Goal: Task Accomplishment & Management: Manage account settings

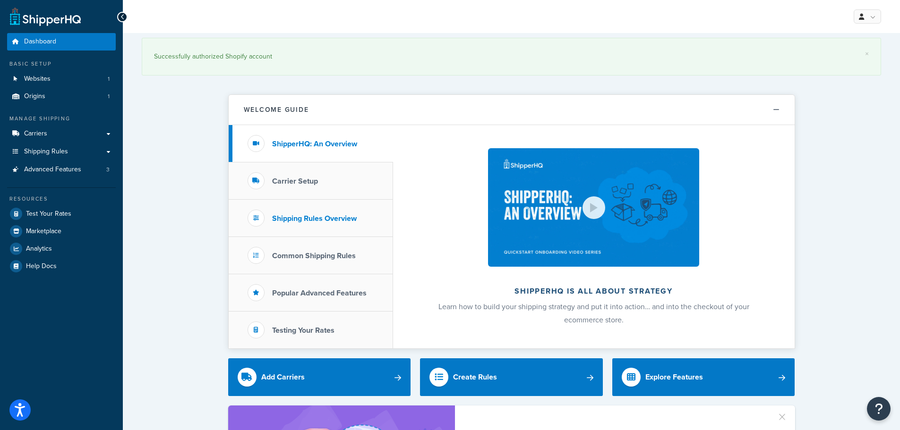
click at [322, 226] on li "Shipping Rules Overview" at bounding box center [311, 218] width 164 height 37
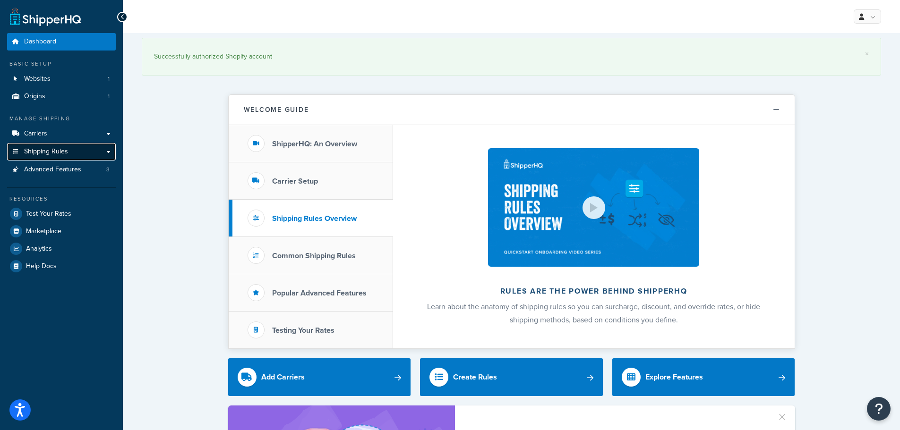
click at [68, 157] on link "Shipping Rules" at bounding box center [61, 151] width 109 height 17
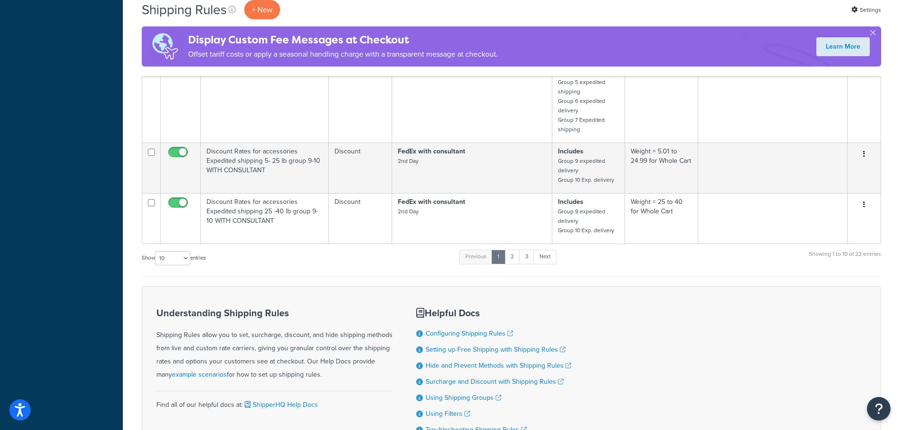
scroll to position [452, 0]
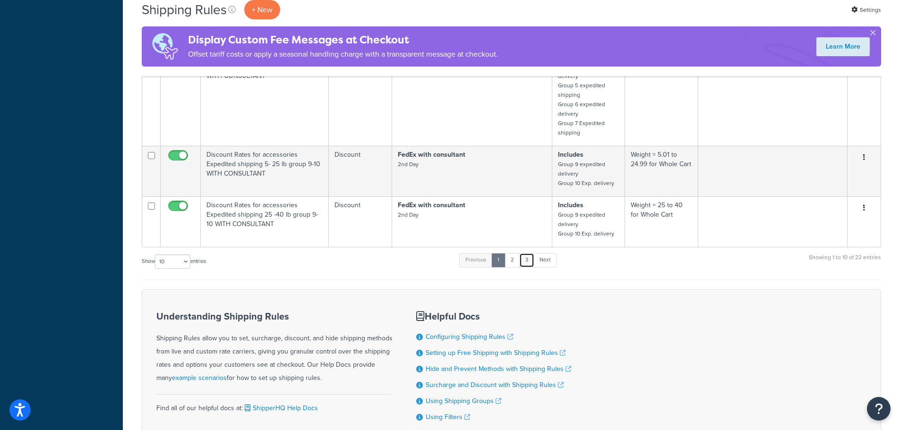
click at [528, 263] on link "3" at bounding box center [526, 260] width 15 height 14
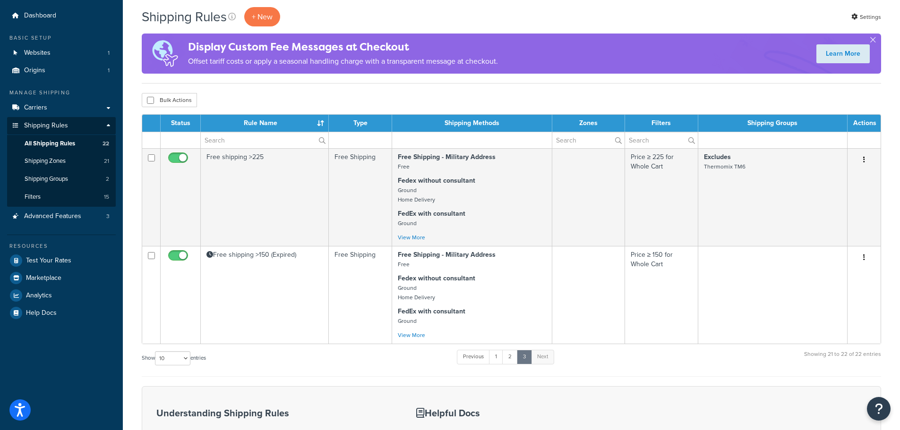
scroll to position [0, 0]
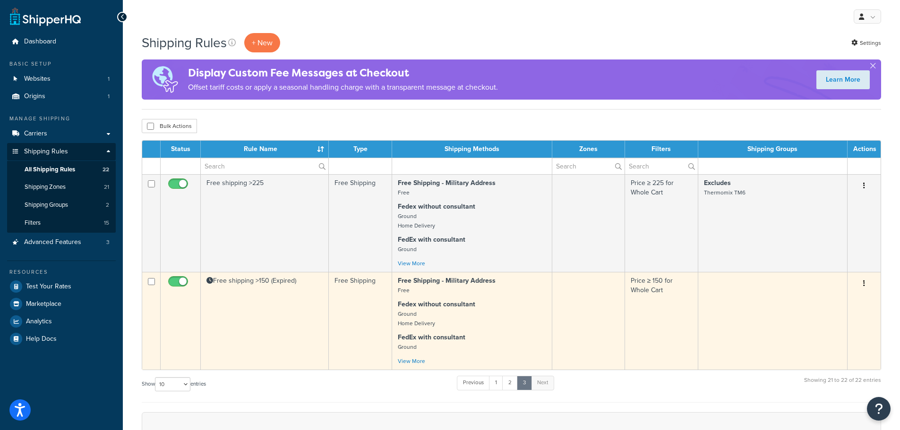
click at [176, 279] on input "checkbox" at bounding box center [179, 284] width 26 height 12
checkbox input "false"
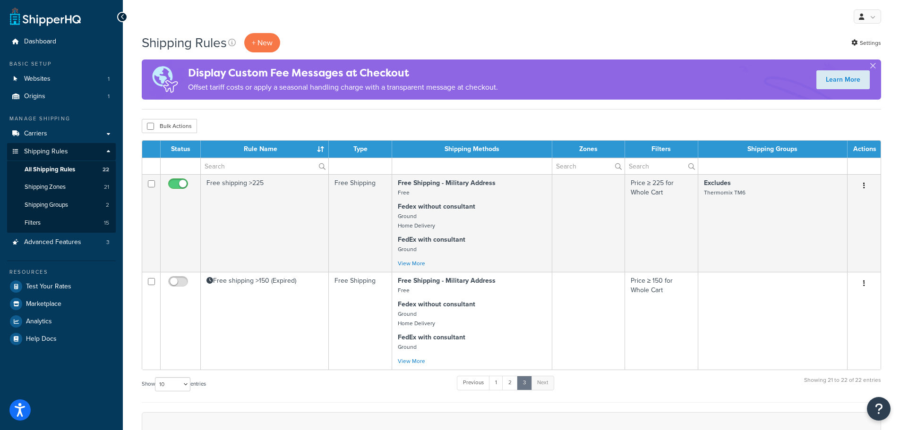
click at [361, 389] on div "Show 10 15 25 50 100 1000 entries Previous 1 2 3 Next Showing 21 to 22 of 22 en…" at bounding box center [511, 389] width 739 height 28
click at [511, 386] on link "2" at bounding box center [510, 383] width 16 height 14
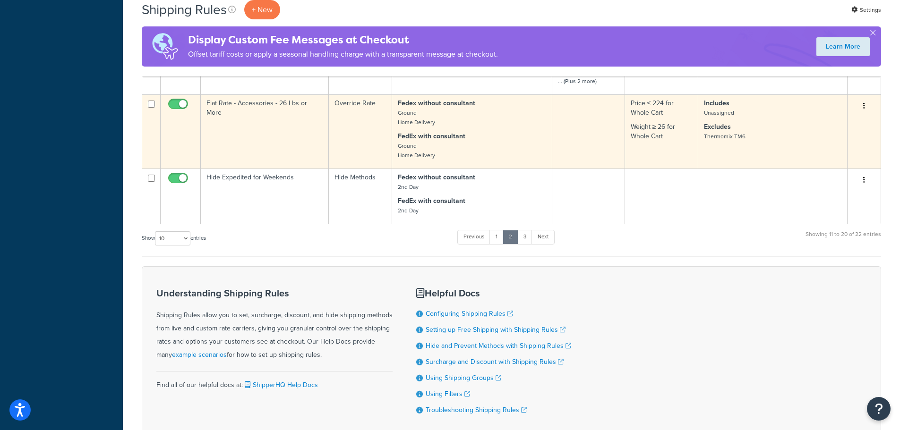
scroll to position [918, 0]
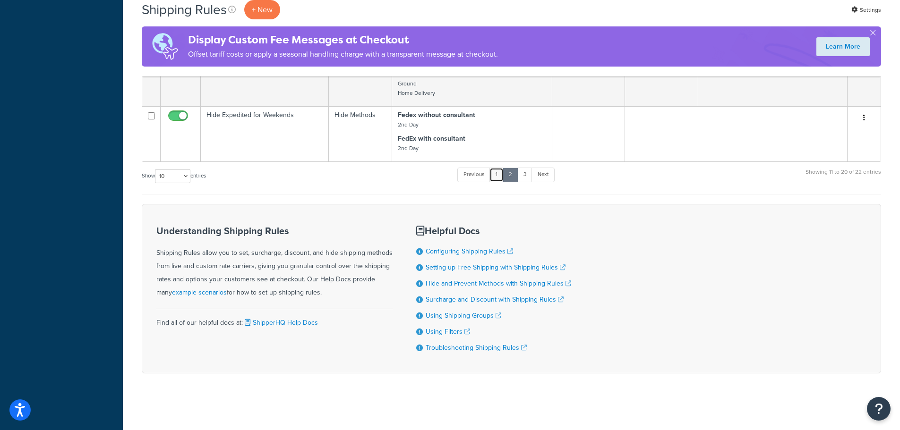
click at [503, 168] on link "1" at bounding box center [496, 175] width 14 height 14
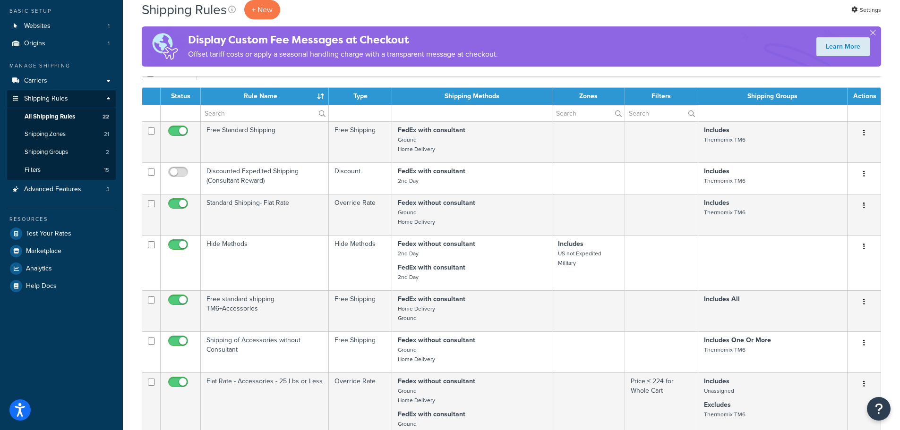
scroll to position [0, 0]
